Goal: Find specific page/section: Find specific page/section

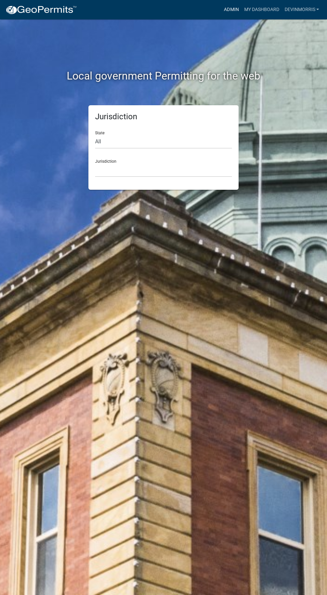
click at [229, 9] on link "Admin" at bounding box center [231, 9] width 20 height 13
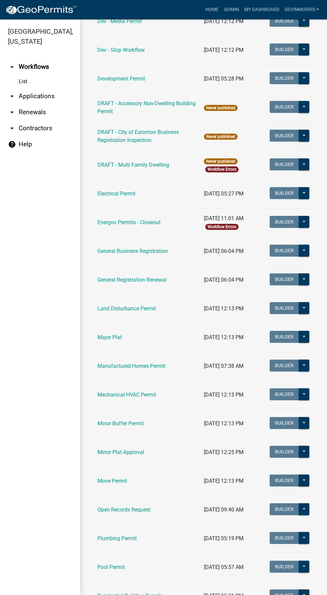
scroll to position [258, 0]
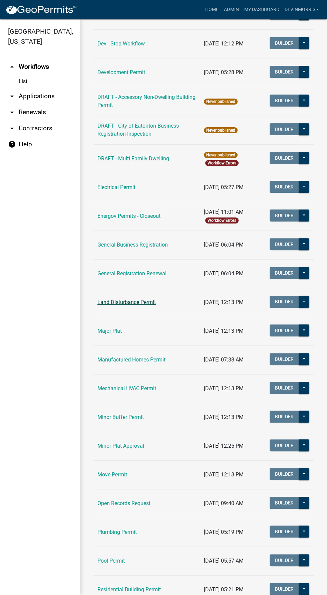
click at [108, 303] on link "Land Disturbance Permit" at bounding box center [127, 302] width 58 height 6
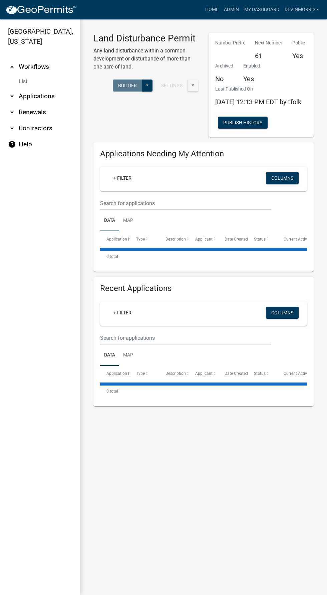
select select "3: 100"
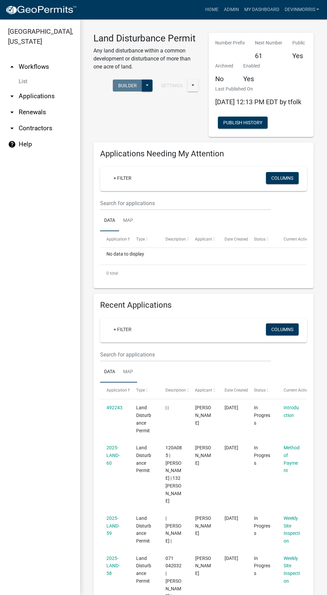
click at [129, 379] on link "Map" at bounding box center [128, 371] width 18 height 21
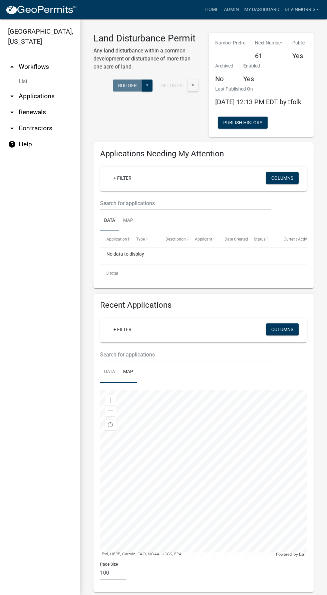
click at [108, 379] on link "Data" at bounding box center [109, 371] width 19 height 21
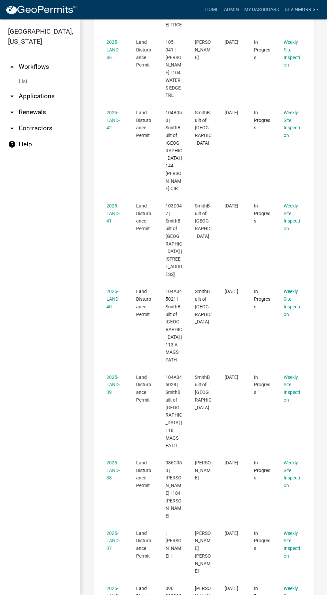
scroll to position [1825, 0]
